Goal: Task Accomplishment & Management: Manage account settings

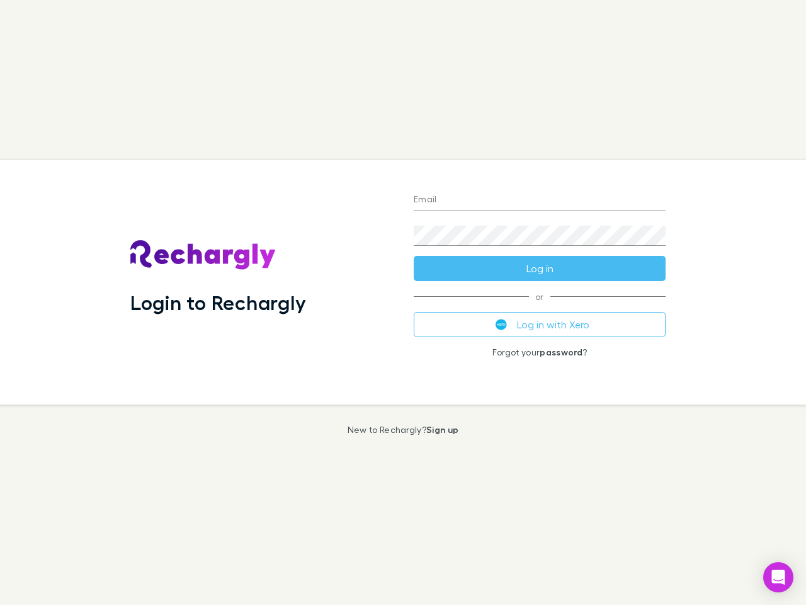
click at [403, 302] on div "Login to Rechargly" at bounding box center [261, 282] width 283 height 244
click at [540, 200] on input "Email" at bounding box center [540, 200] width 252 height 20
click at [540, 268] on button "Log in" at bounding box center [540, 268] width 252 height 25
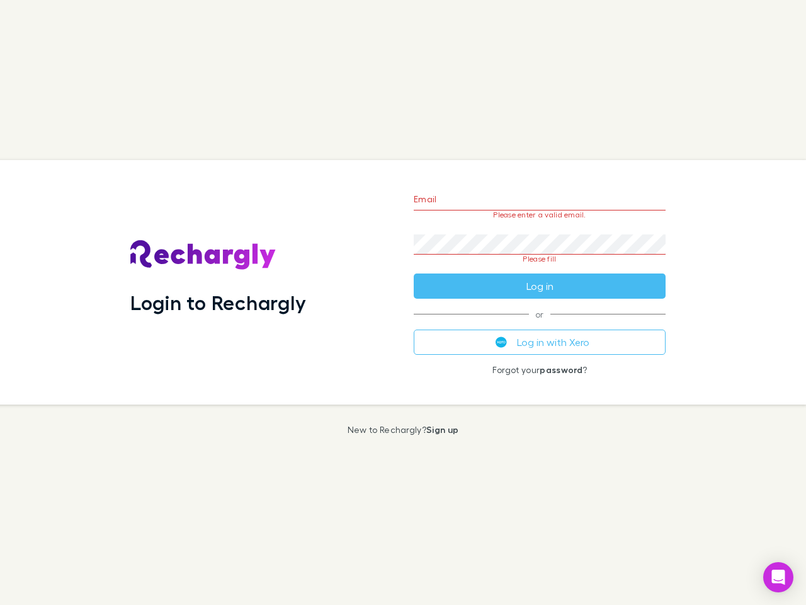
click at [540, 324] on div "Email Please enter a valid email. Password Please fill Log in or Log in with Xe…" at bounding box center [540, 282] width 272 height 244
click at [778, 577] on icon "Open Intercom Messenger" at bounding box center [778, 576] width 13 height 15
